Goal: Transaction & Acquisition: Purchase product/service

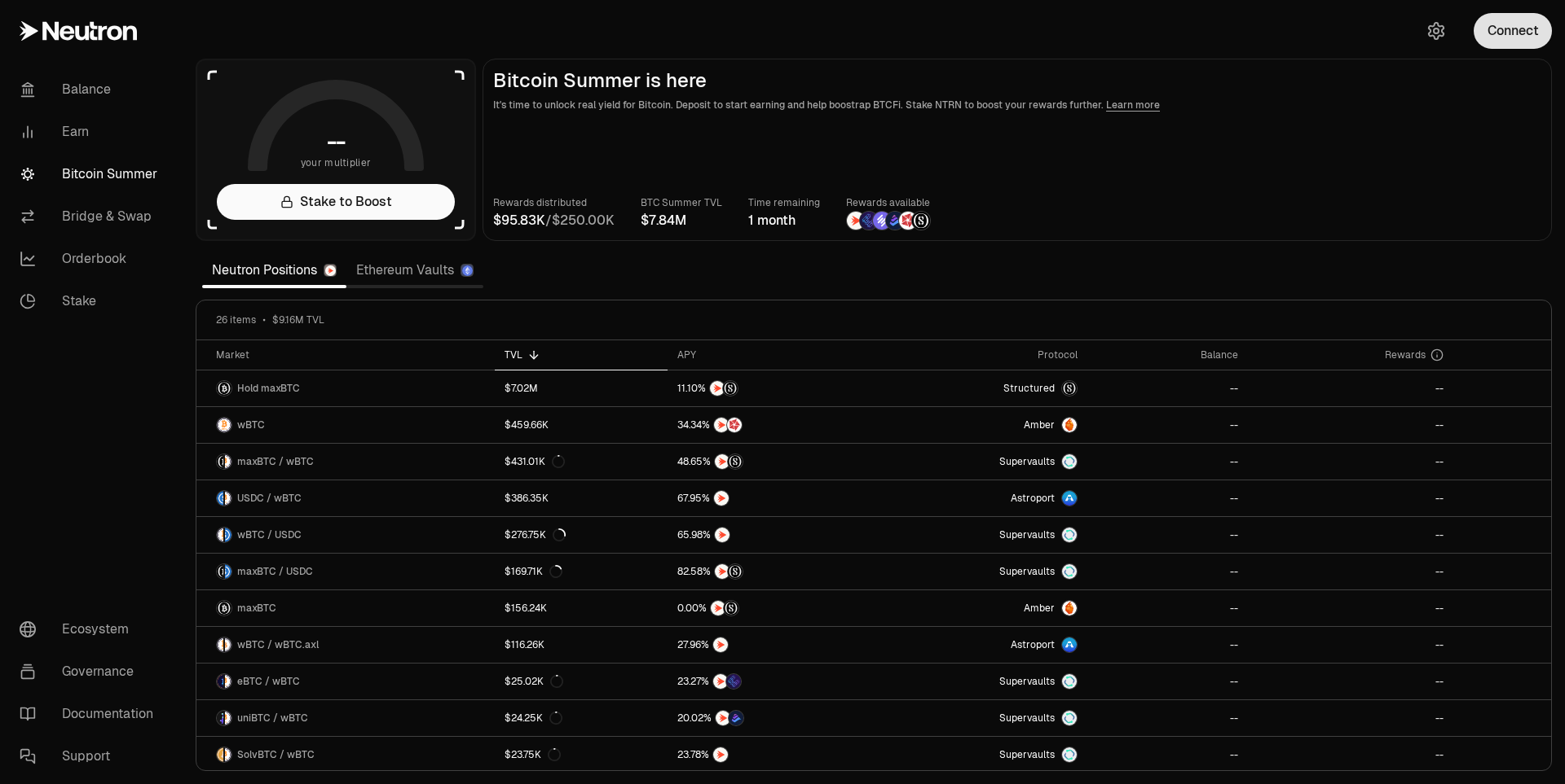
click at [1524, 44] on button "Connect" at bounding box center [1513, 31] width 78 height 36
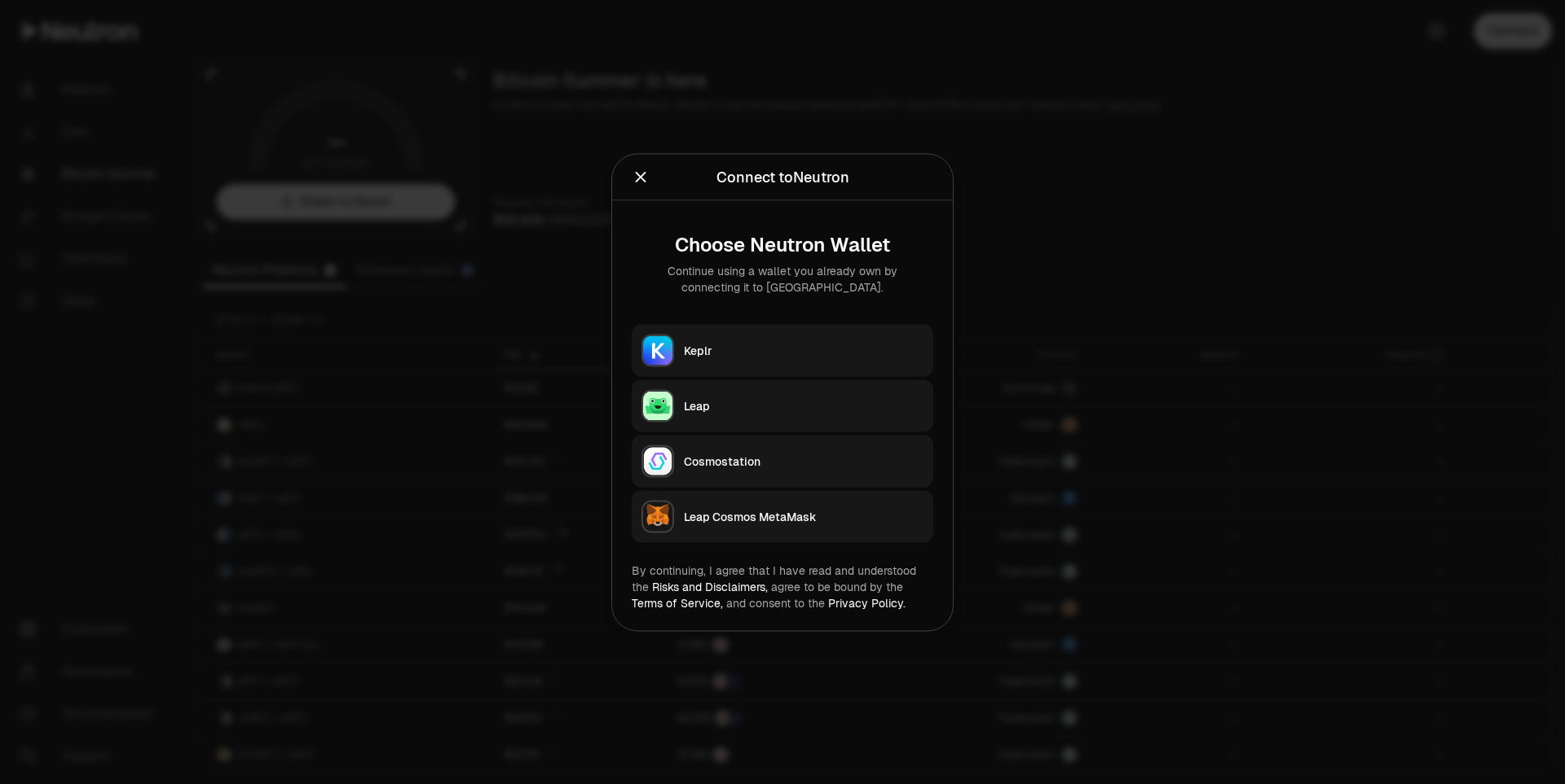
click at [734, 357] on div "Keplr" at bounding box center [803, 350] width 240 height 16
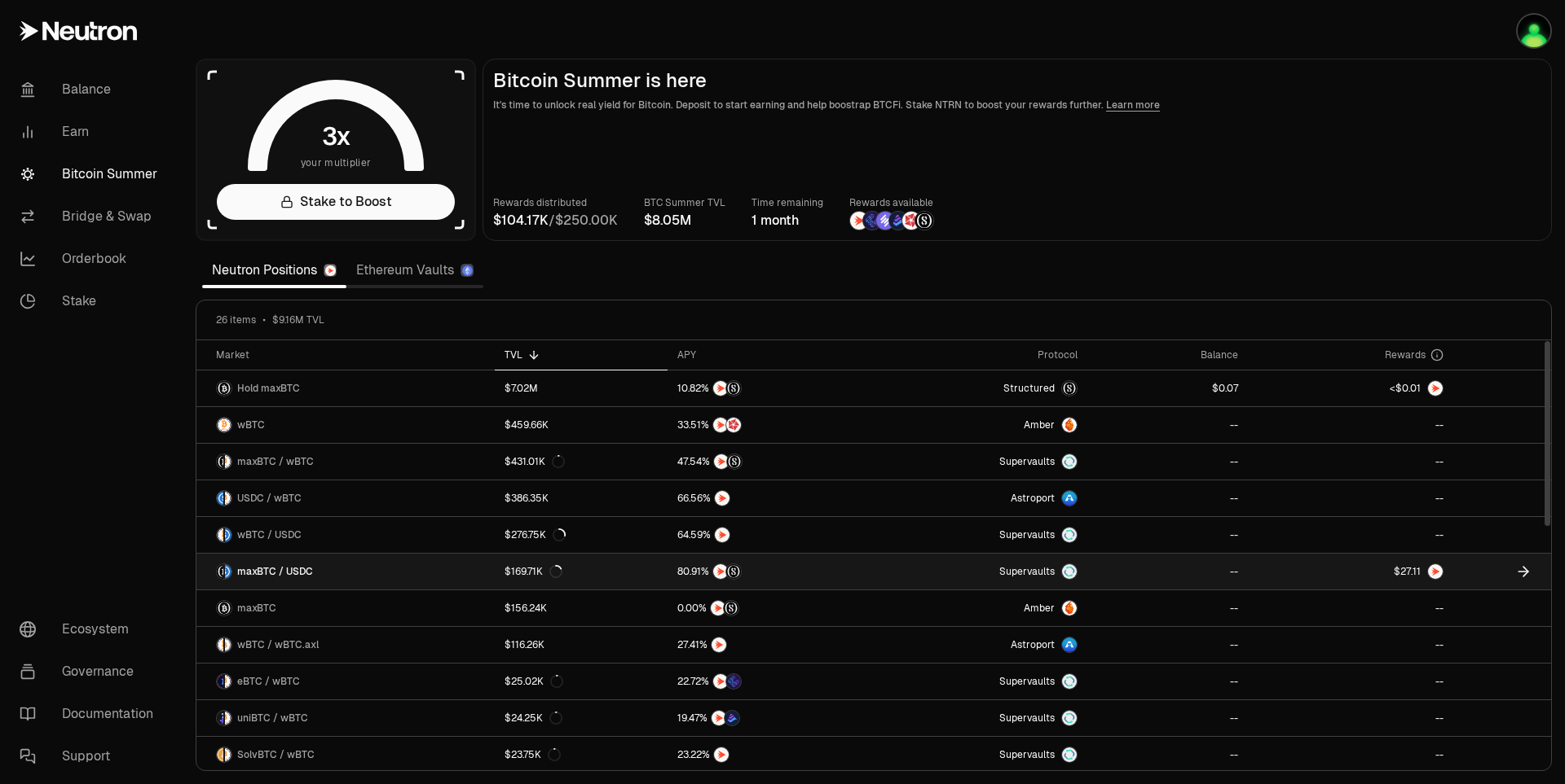
click at [566, 573] on link "$169.71K" at bounding box center [581, 572] width 172 height 36
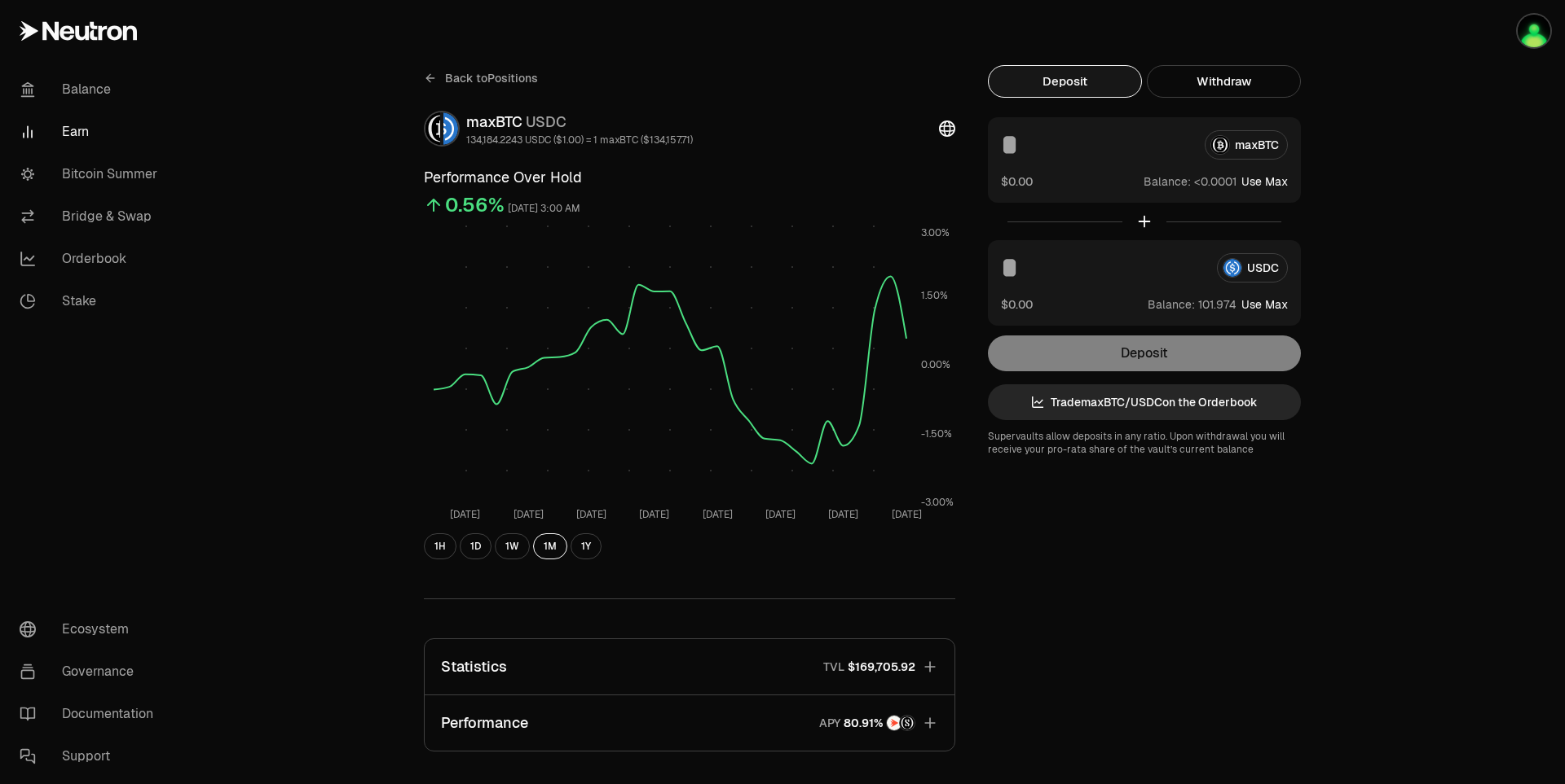
click at [1269, 306] on button "Use Max" at bounding box center [1264, 305] width 47 height 16
type input "**********"
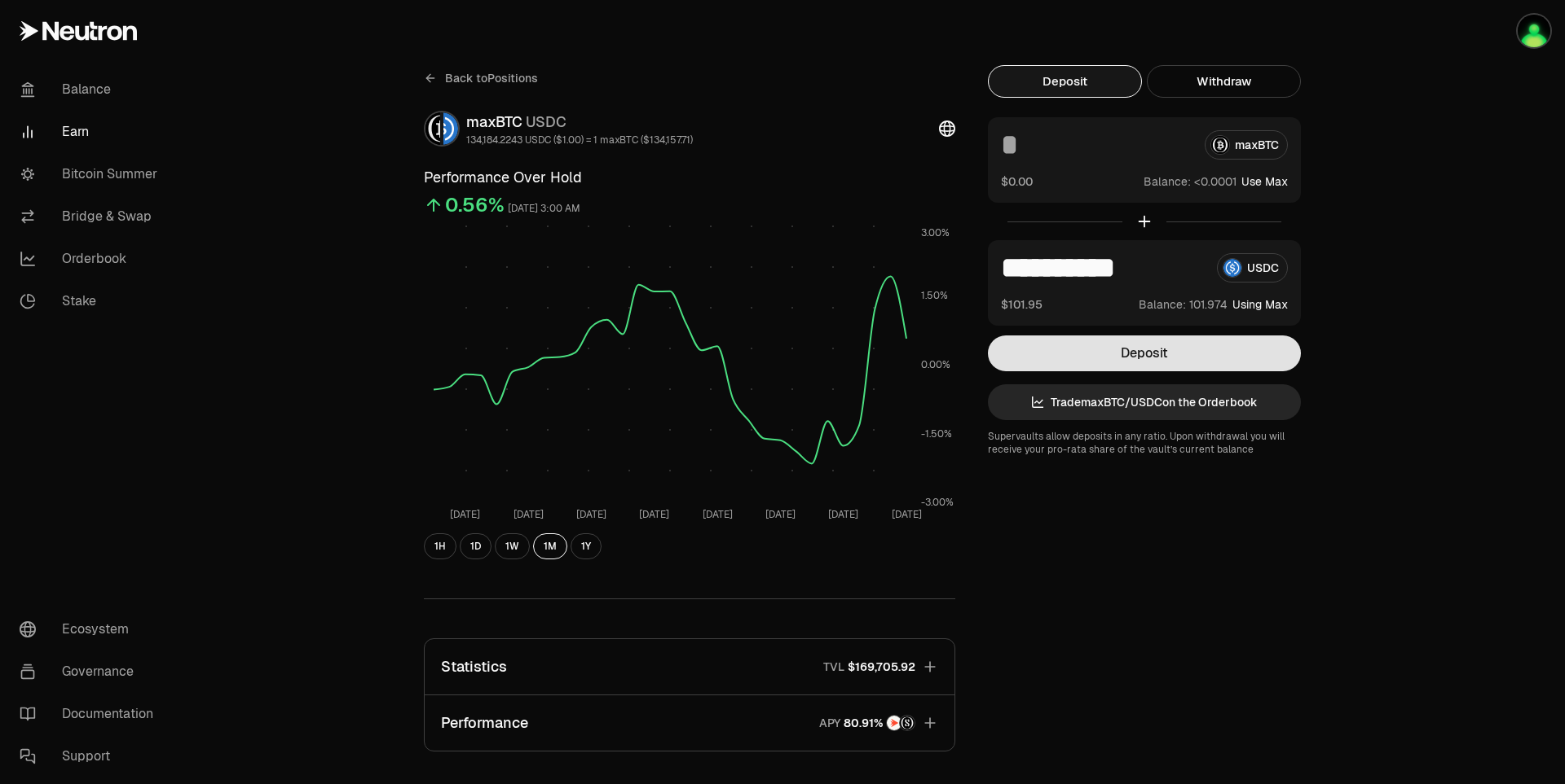
click at [1215, 354] on button "Deposit" at bounding box center [1144, 353] width 313 height 36
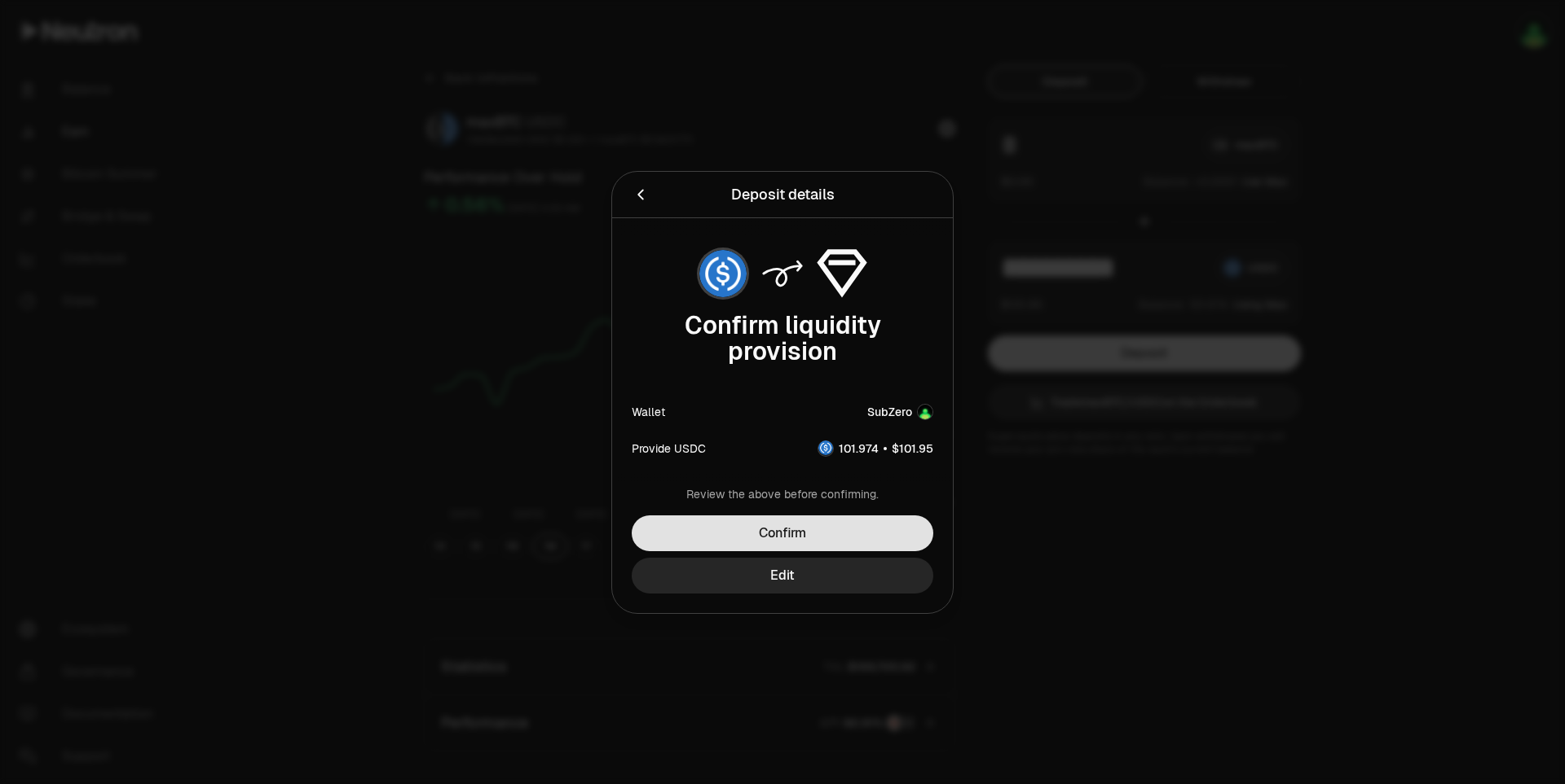
click at [850, 541] on button "Confirm" at bounding box center [782, 534] width 301 height 36
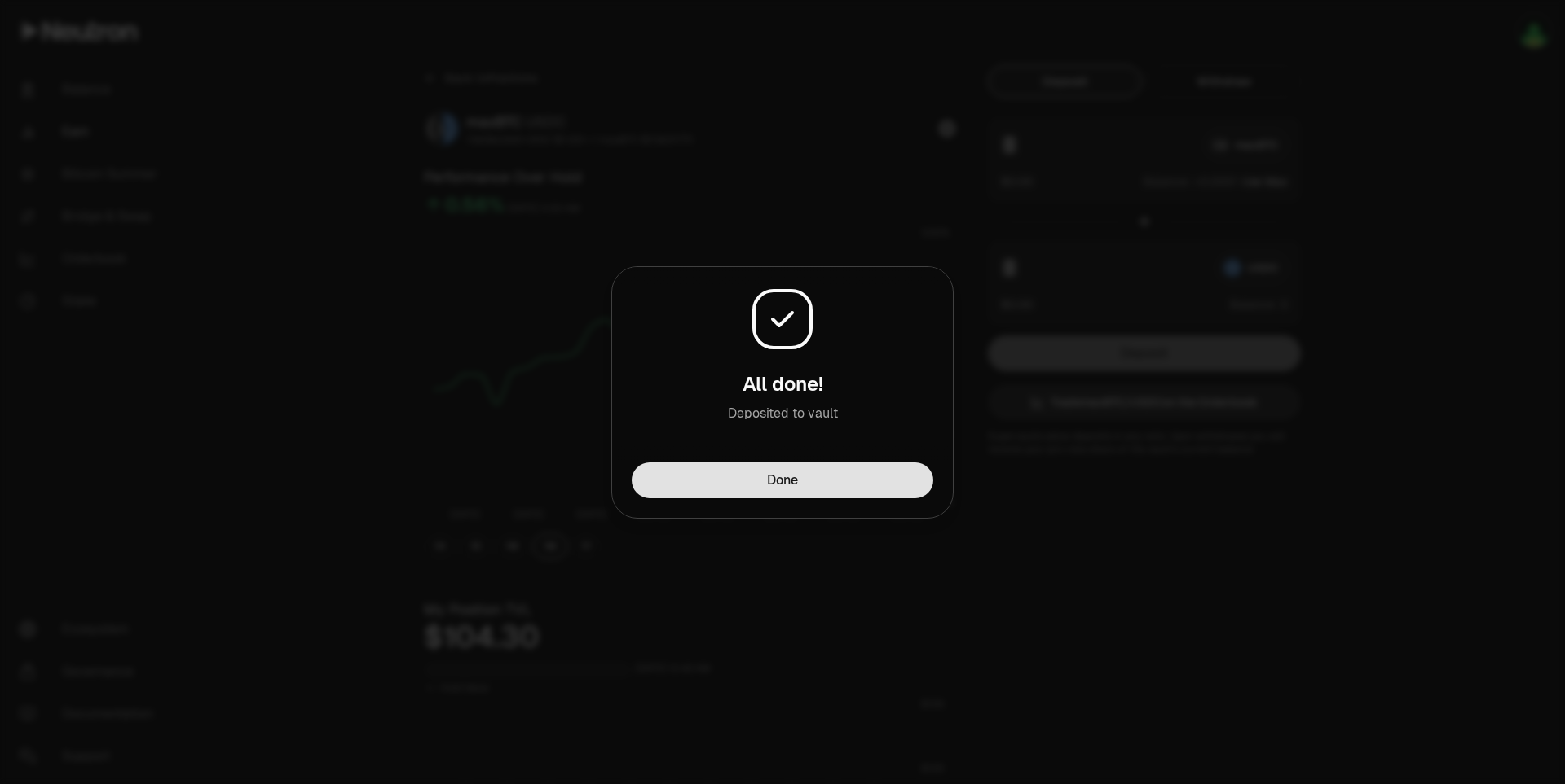
click at [815, 495] on button "Done" at bounding box center [782, 480] width 301 height 36
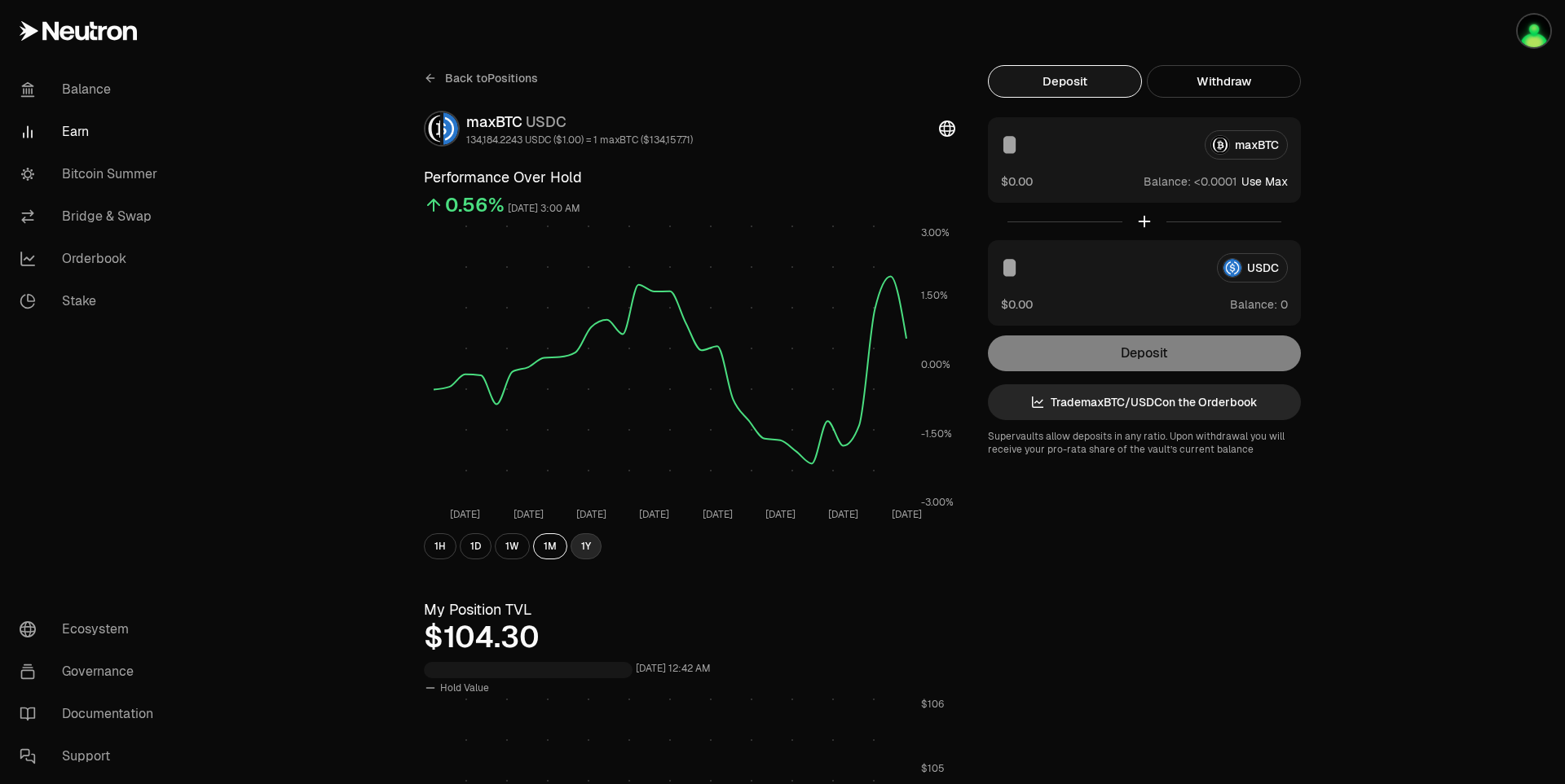
click at [591, 550] on button "1Y" at bounding box center [585, 546] width 31 height 26
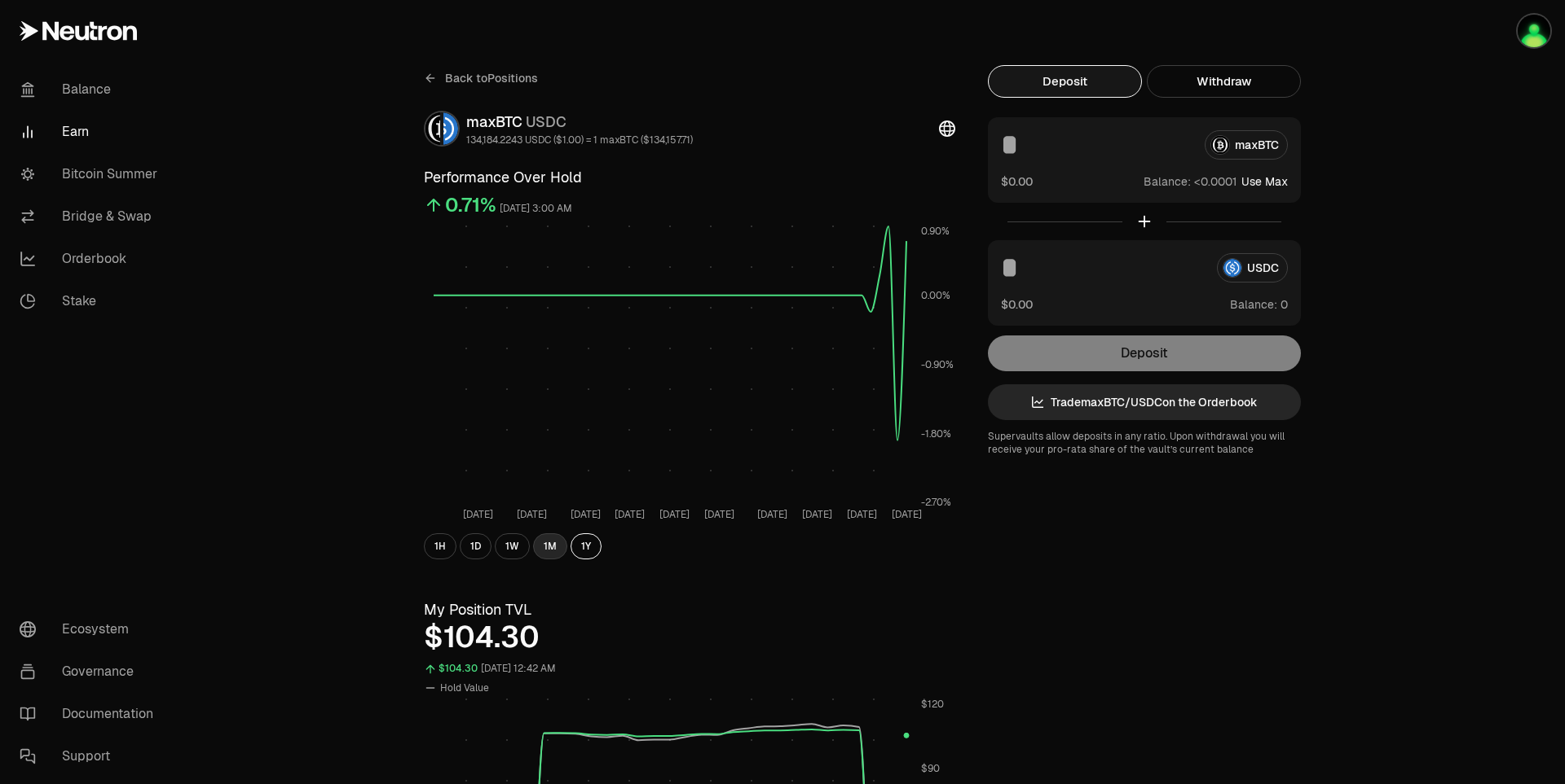
click at [561, 546] on button "1M" at bounding box center [550, 546] width 35 height 26
